Goal: Task Accomplishment & Management: Manage account settings

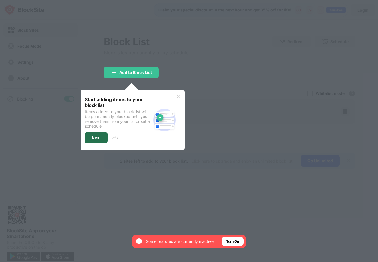
click at [100, 137] on div "Next" at bounding box center [96, 137] width 9 height 5
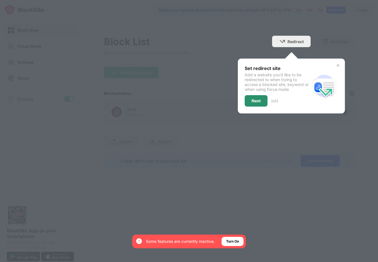
click at [260, 103] on div "Next" at bounding box center [255, 100] width 23 height 11
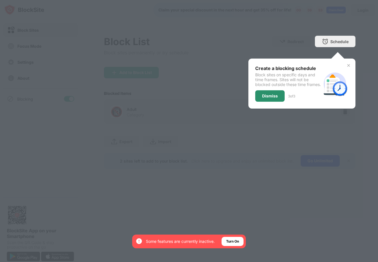
click at [271, 98] on div "Dismiss" at bounding box center [269, 95] width 29 height 11
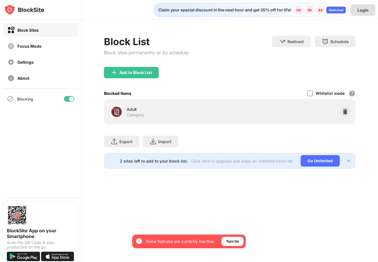
click at [361, 11] on div "Login" at bounding box center [362, 10] width 11 height 5
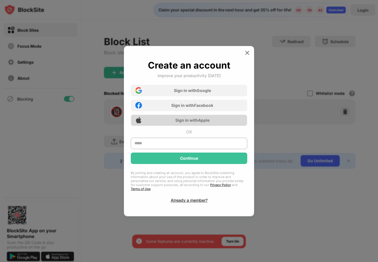
click at [202, 125] on div "Sign in with Apple" at bounding box center [189, 119] width 116 height 11
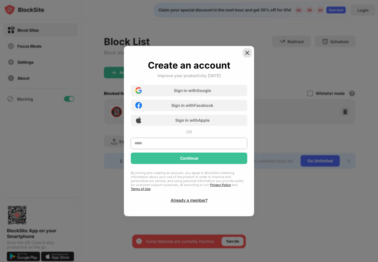
click at [246, 54] on img at bounding box center [247, 53] width 6 height 6
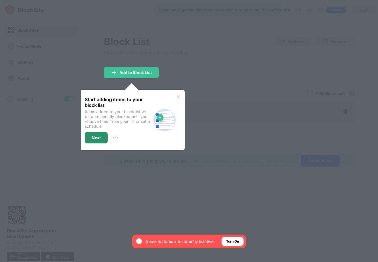
click at [98, 138] on div "Next" at bounding box center [96, 137] width 9 height 5
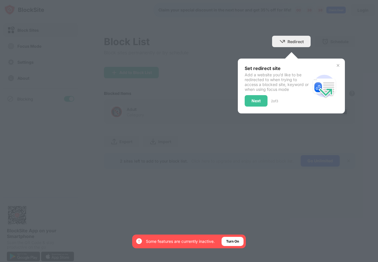
click at [258, 103] on div "Next" at bounding box center [255, 100] width 23 height 11
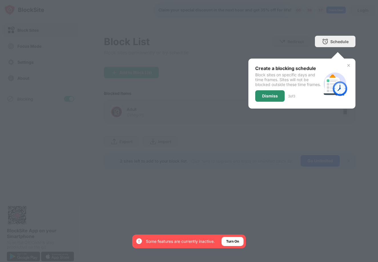
click at [265, 98] on div "Dismiss" at bounding box center [270, 96] width 16 height 5
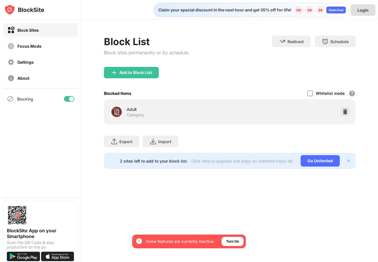
click at [366, 10] on div "Login" at bounding box center [362, 10] width 11 height 5
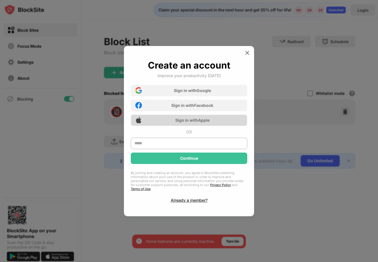
click at [189, 122] on div "Sign in with Apple" at bounding box center [192, 120] width 34 height 5
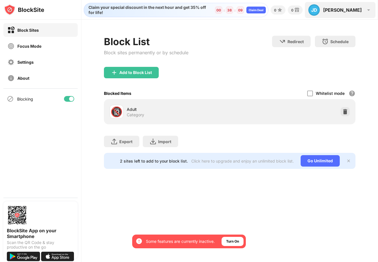
click at [351, 12] on div "[PERSON_NAME]" at bounding box center [342, 10] width 39 height 6
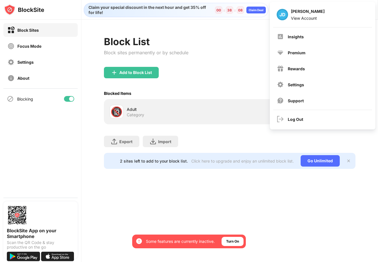
click at [242, 64] on div "Block List Block sites permanently or by schedule Redirect Choose a site to be …" at bounding box center [229, 51] width 251 height 31
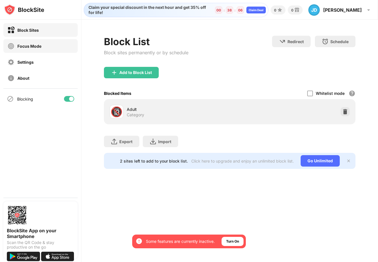
click at [39, 49] on div "Focus Mode" at bounding box center [24, 46] width 34 height 7
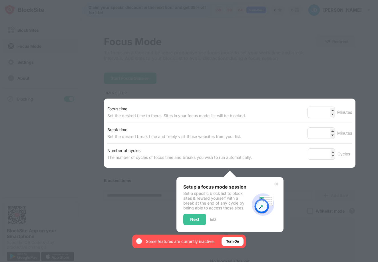
click at [274, 181] on div "Setup a focus mode session Set a specific block list to block sites & reward yo…" at bounding box center [229, 204] width 107 height 55
click at [276, 183] on img at bounding box center [276, 183] width 5 height 5
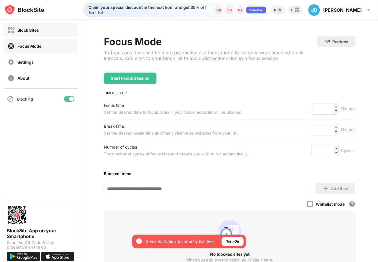
click at [43, 28] on div "Block Sites" at bounding box center [40, 30] width 74 height 14
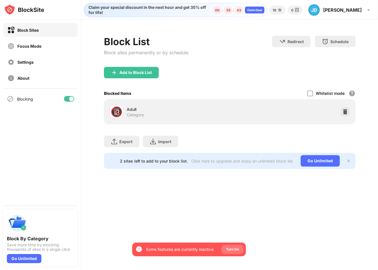
click at [230, 248] on div "Turn On" at bounding box center [232, 249] width 13 height 6
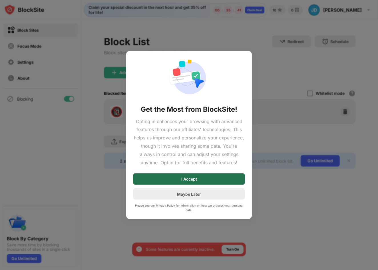
click at [205, 177] on div "I Accept" at bounding box center [189, 178] width 112 height 11
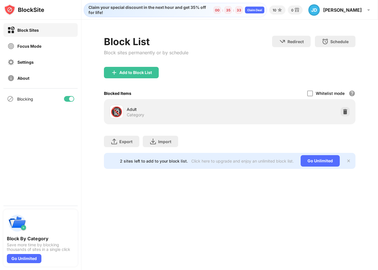
click at [347, 160] on img at bounding box center [348, 160] width 5 height 5
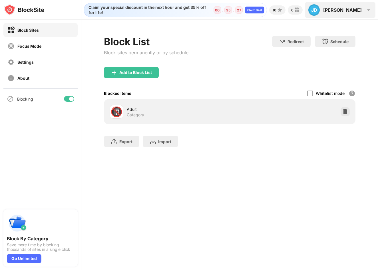
click at [357, 3] on div "[PERSON_NAME] [PERSON_NAME] [PERSON_NAME] View Account Insights Premium Rewards…" at bounding box center [340, 10] width 70 height 16
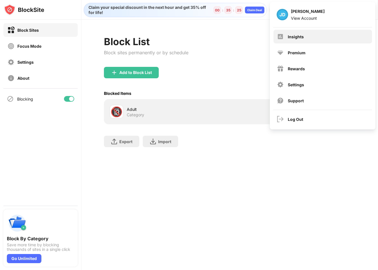
click at [318, 33] on div "Insights" at bounding box center [322, 37] width 98 height 14
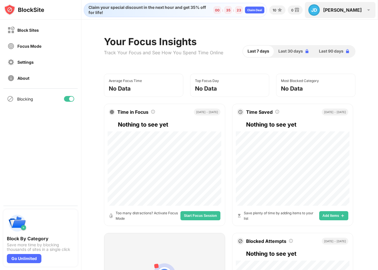
click at [359, 7] on div "[PERSON_NAME]" at bounding box center [342, 10] width 39 height 6
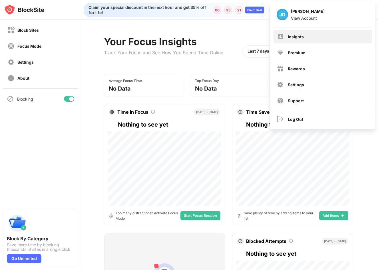
click at [311, 34] on div "Insights" at bounding box center [322, 37] width 98 height 14
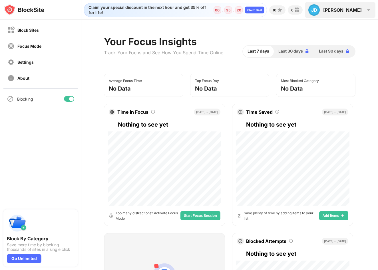
click at [352, 10] on div "[PERSON_NAME]" at bounding box center [342, 10] width 39 height 6
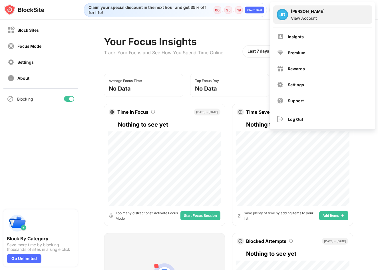
click at [314, 16] on div "View Account" at bounding box center [308, 18] width 34 height 5
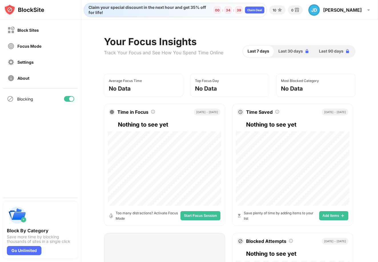
click at [219, 1] on div "Claim your special discount in the next hour and get 35% off for life! 00 : 34 …" at bounding box center [229, 8] width 296 height 17
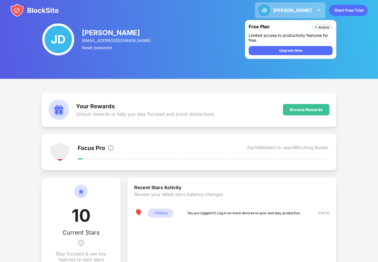
click at [310, 8] on div "[PERSON_NAME]" at bounding box center [292, 10] width 39 height 6
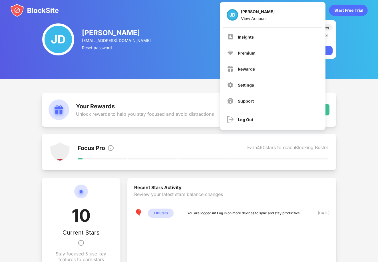
click at [45, 19] on div "[PERSON_NAME] [PERSON_NAME] [PERSON_NAME] View Account Insights Premium Rewards…" at bounding box center [189, 10] width 378 height 21
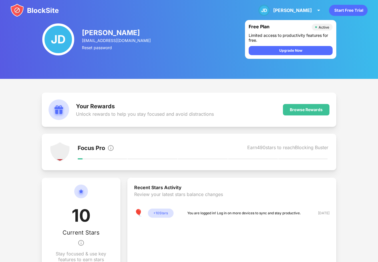
click at [45, 13] on img at bounding box center [34, 10] width 48 height 14
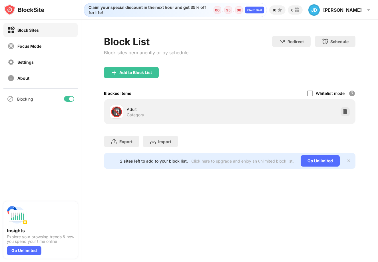
click at [206, 110] on div "Adult" at bounding box center [178, 109] width 103 height 6
click at [65, 98] on div at bounding box center [69, 99] width 10 height 6
click at [68, 99] on div at bounding box center [66, 98] width 5 height 5
click at [39, 49] on div "Focus Mode" at bounding box center [24, 46] width 34 height 7
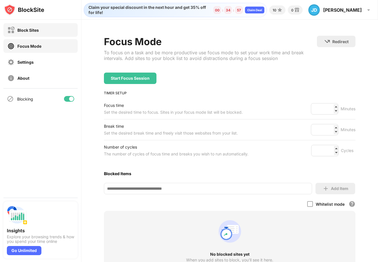
click at [38, 29] on div "Block Sites" at bounding box center [27, 30] width 21 height 5
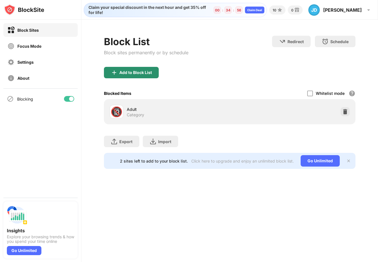
click at [138, 72] on div "Add to Block List" at bounding box center [135, 72] width 33 height 5
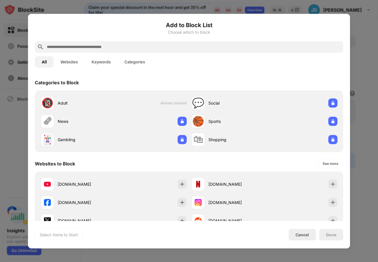
click at [76, 60] on button "Websites" at bounding box center [69, 61] width 31 height 11
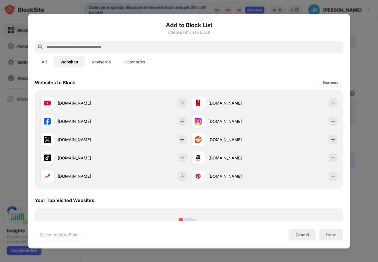
click at [96, 62] on button "Keywords" at bounding box center [101, 61] width 33 height 11
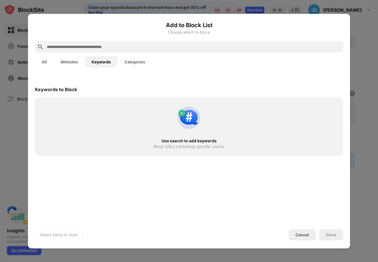
click at [133, 62] on button "Categories" at bounding box center [135, 61] width 34 height 11
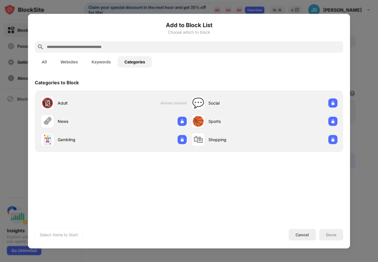
click at [46, 62] on button "All" at bounding box center [44, 61] width 19 height 11
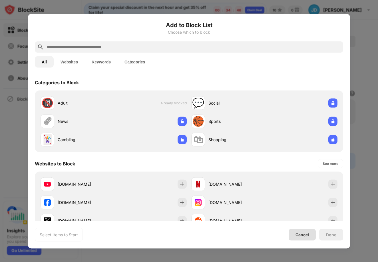
click at [304, 236] on div "Cancel" at bounding box center [301, 234] width 13 height 5
